Goal: Task Accomplishment & Management: Use online tool/utility

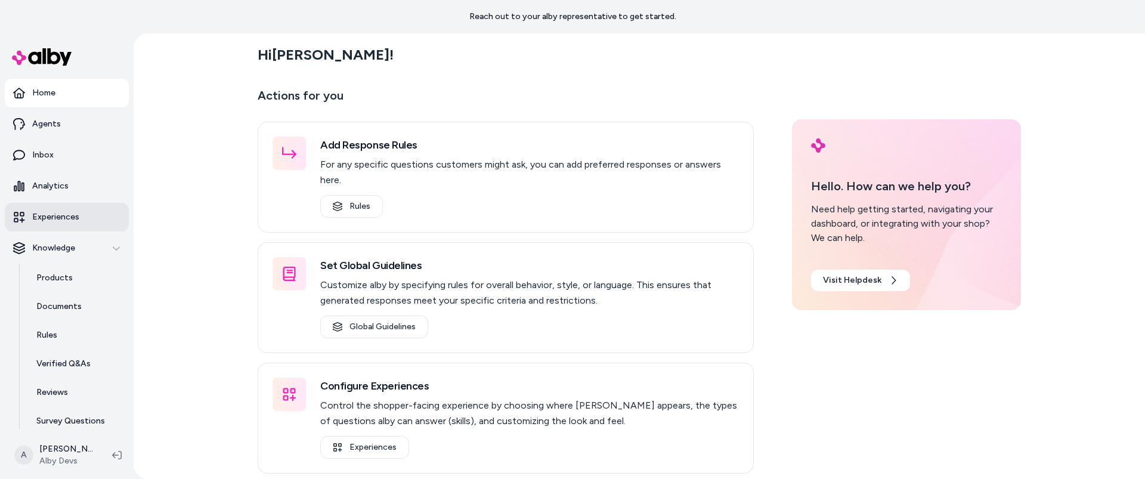
click at [65, 215] on p "Experiences" at bounding box center [55, 217] width 47 height 12
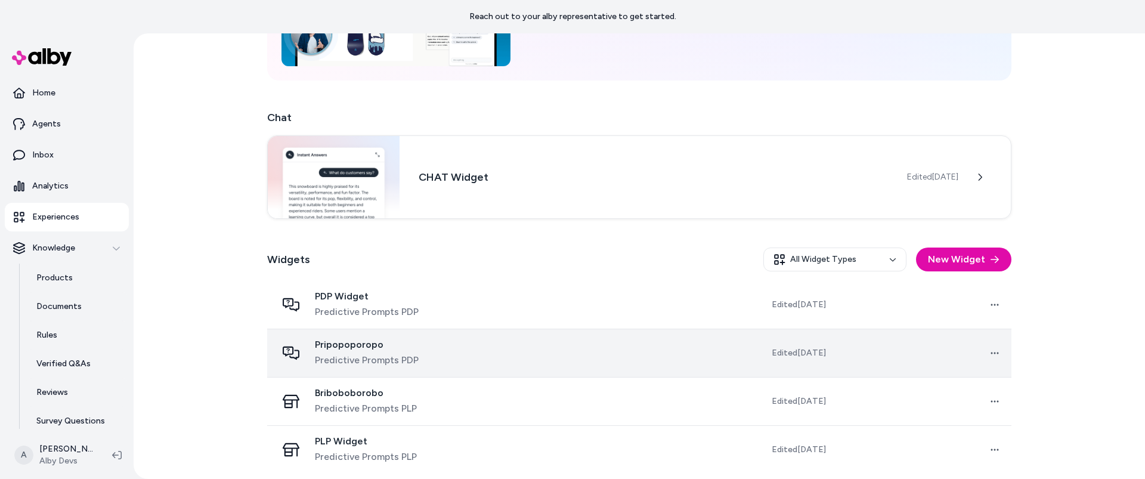
scroll to position [157, 0]
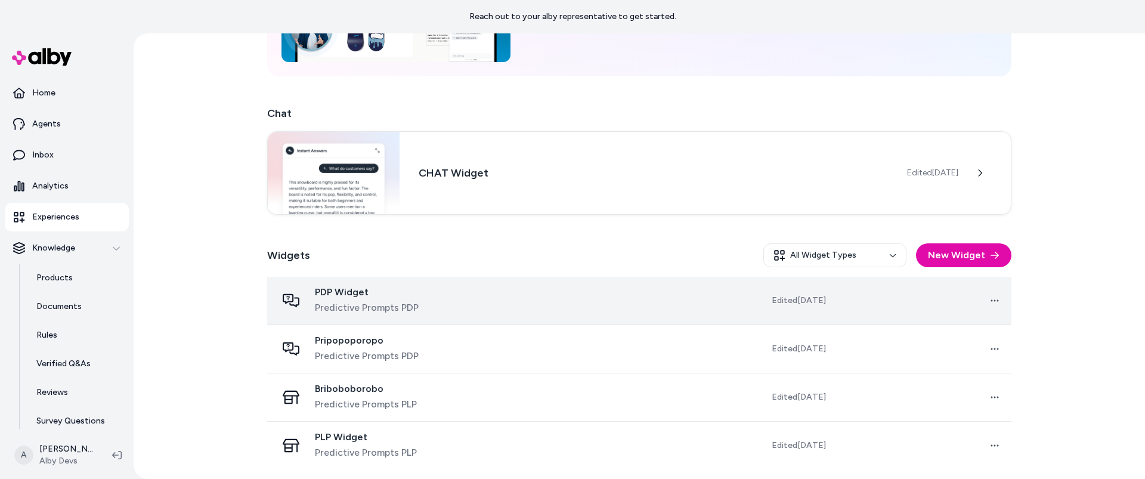
click at [500, 317] on td "PDP Widget Predictive Prompts PDP" at bounding box center [390, 301] width 247 height 48
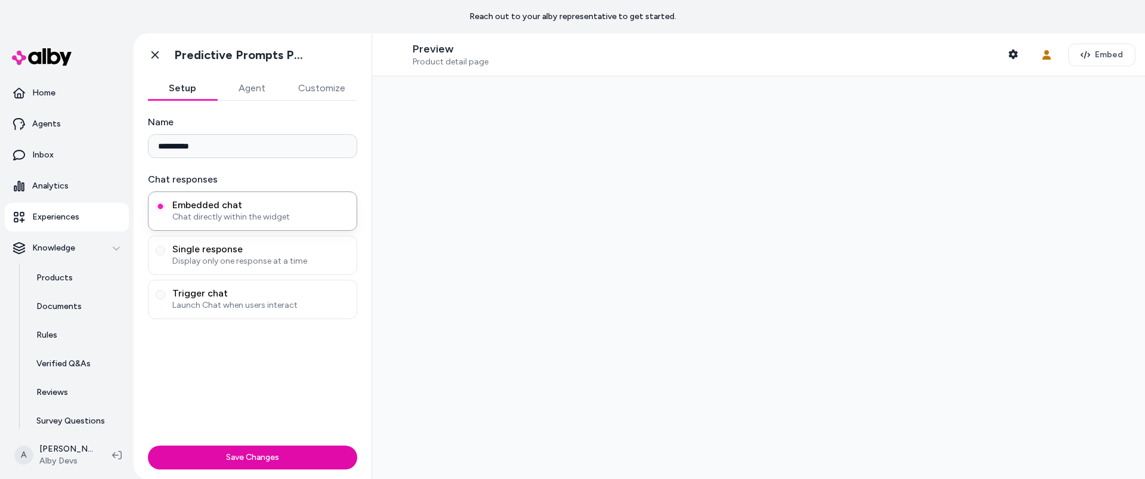
click at [299, 79] on button "Customize" at bounding box center [321, 88] width 71 height 24
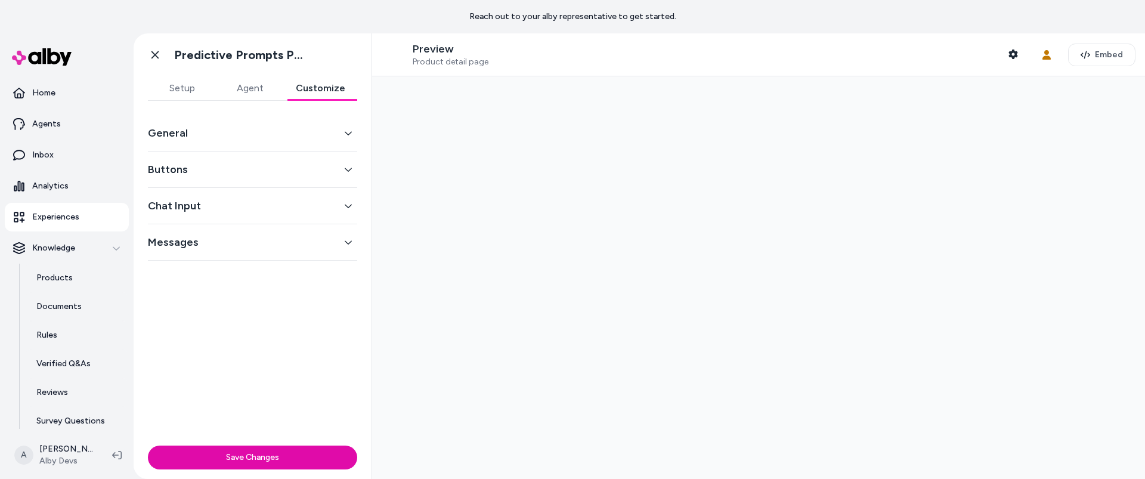
click at [348, 171] on icon "button" at bounding box center [348, 170] width 7 height 4
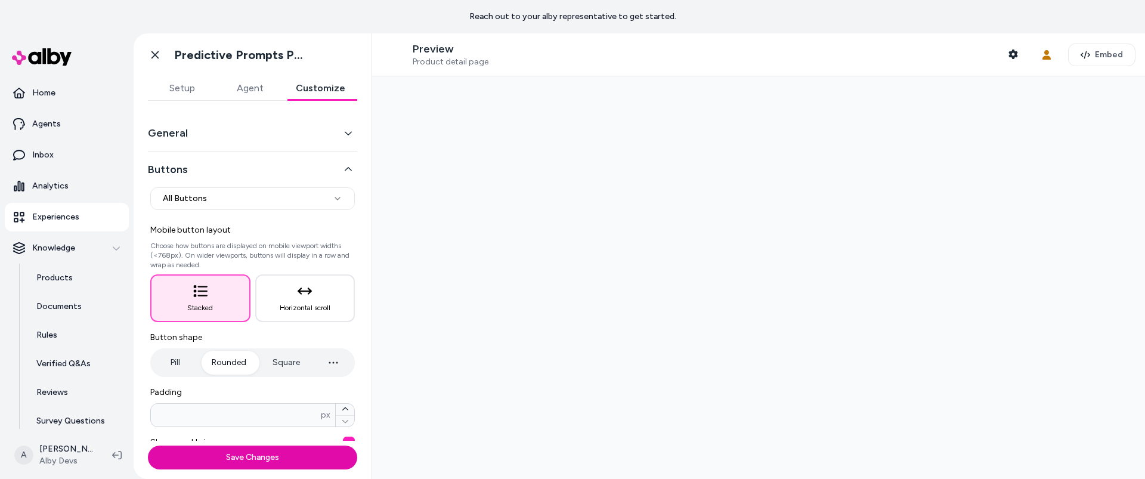
click at [215, 137] on button "General" at bounding box center [252, 133] width 209 height 17
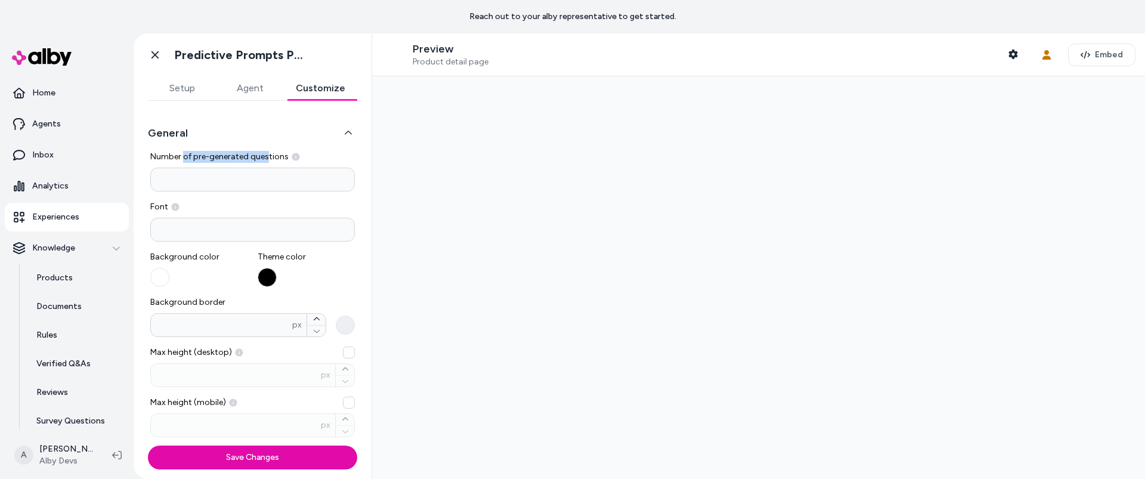
drag, startPoint x: 182, startPoint y: 159, endPoint x: 265, endPoint y: 156, distance: 82.9
click at [265, 156] on span "Number of pre-generated questions" at bounding box center [252, 157] width 205 height 12
click at [208, 154] on span "Number of pre-generated questions" at bounding box center [252, 157] width 205 height 12
click at [208, 168] on input "*" at bounding box center [252, 180] width 205 height 24
click at [178, 174] on input "*" at bounding box center [252, 180] width 205 height 24
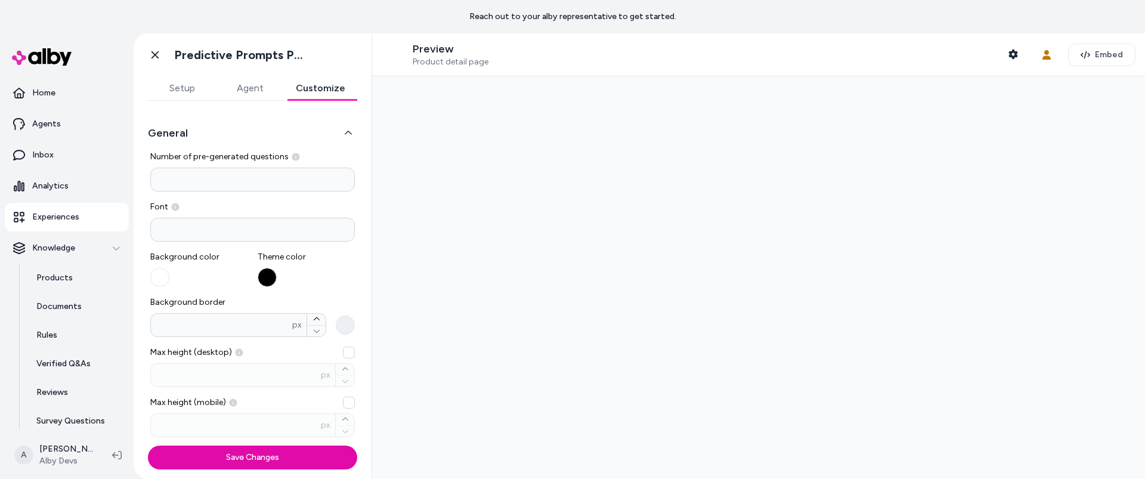
type input "*"
click at [545, 171] on div at bounding box center [758, 277] width 773 height 403
